Goal: Transaction & Acquisition: Purchase product/service

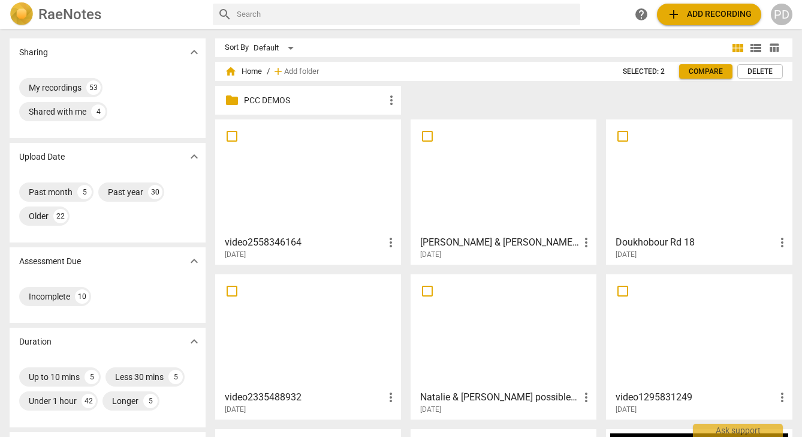
click at [247, 97] on p "PCC DEMOS" at bounding box center [314, 100] width 140 height 13
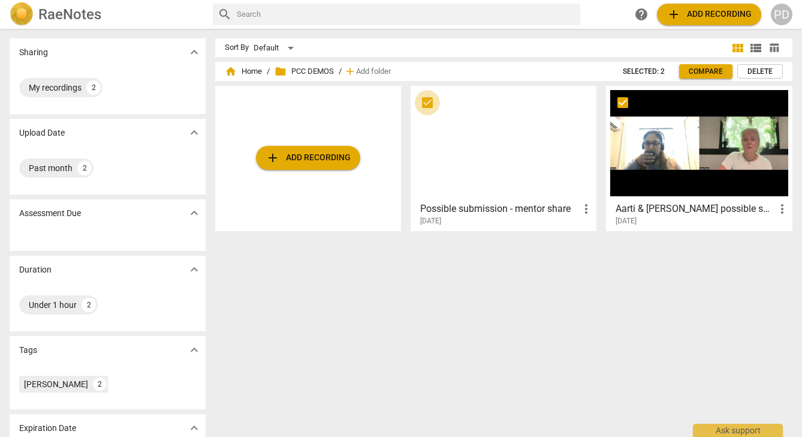
click at [424, 103] on input "checkbox" at bounding box center [427, 102] width 25 height 14
checkbox input "true"
click at [658, 183] on div at bounding box center [698, 143] width 177 height 106
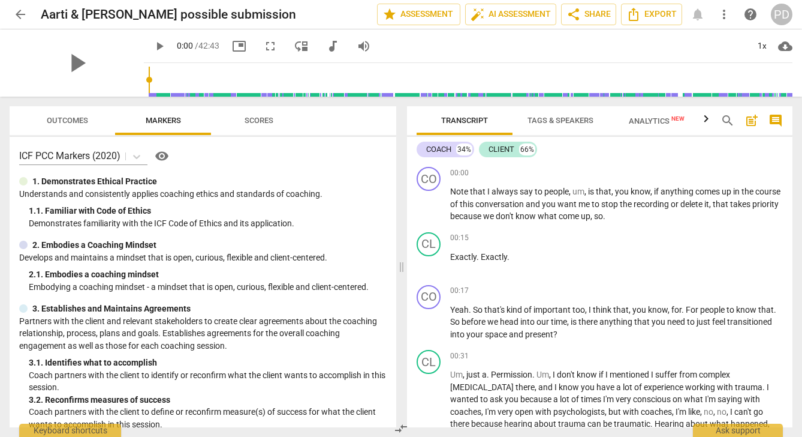
click at [16, 12] on span "arrow_back" at bounding box center [20, 14] width 14 height 14
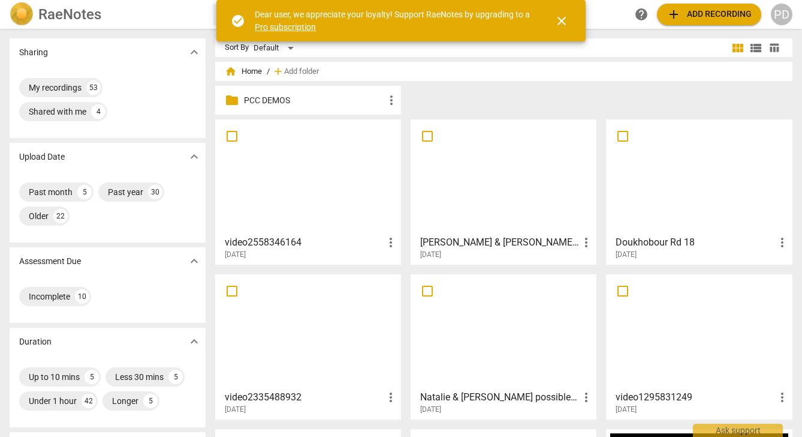
click at [681, 8] on span "add" at bounding box center [674, 14] width 14 height 14
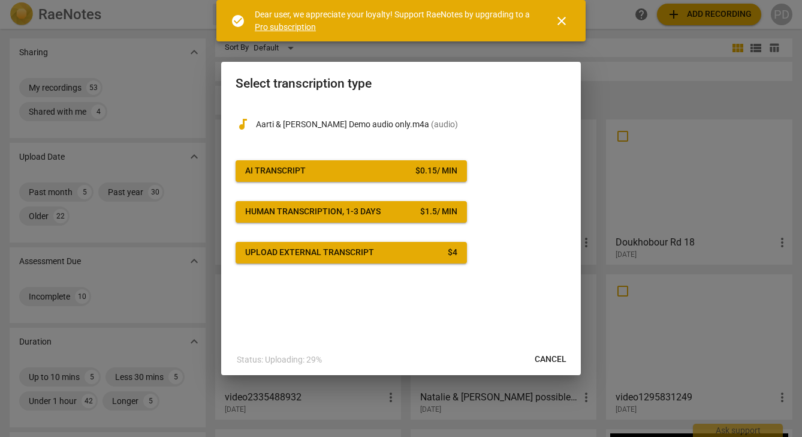
click at [337, 169] on span "AI Transcript $ 0.15 / min" at bounding box center [351, 171] width 212 height 12
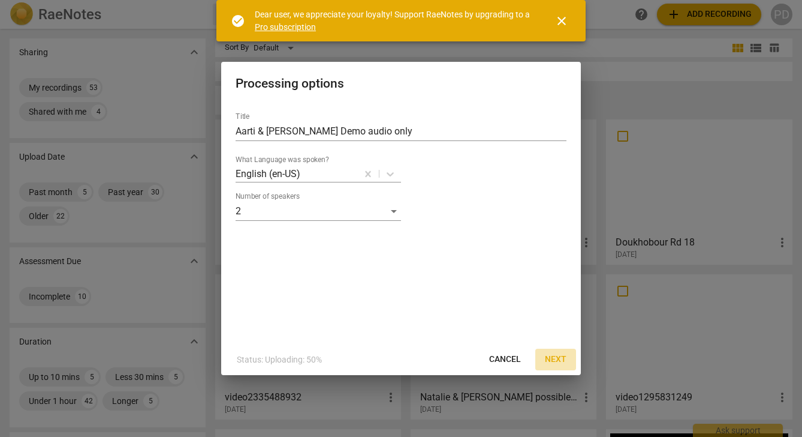
click at [555, 359] on span "Next" at bounding box center [556, 359] width 22 height 12
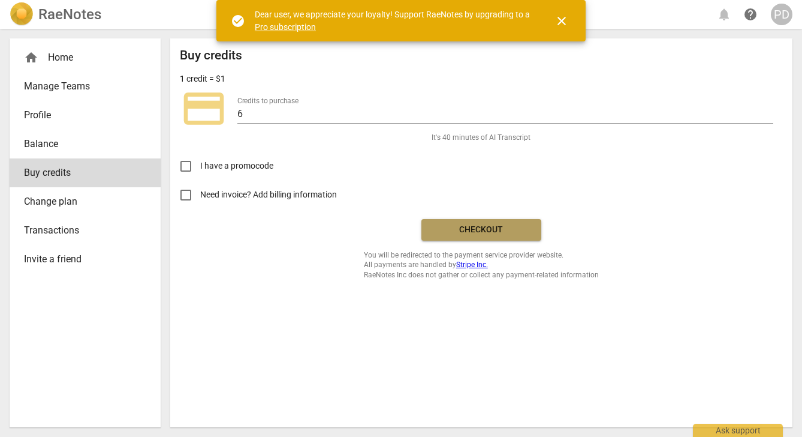
click at [480, 231] on span "Checkout" at bounding box center [481, 230] width 101 height 12
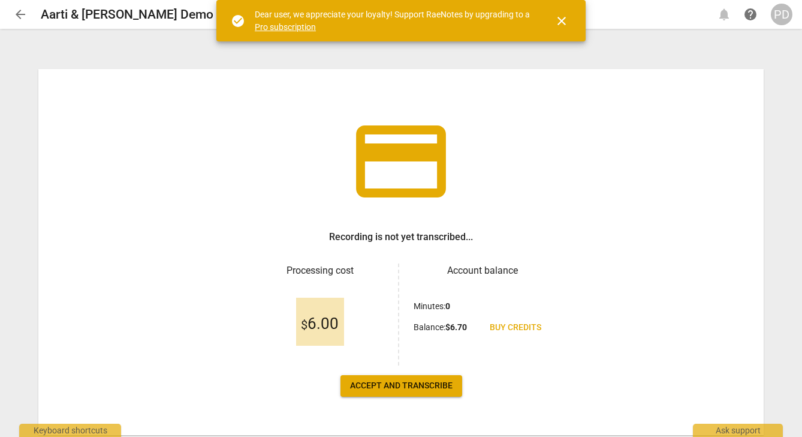
click at [398, 385] on span "Accept and transcribe" at bounding box center [401, 386] width 103 height 12
